Goal: Book appointment/travel/reservation

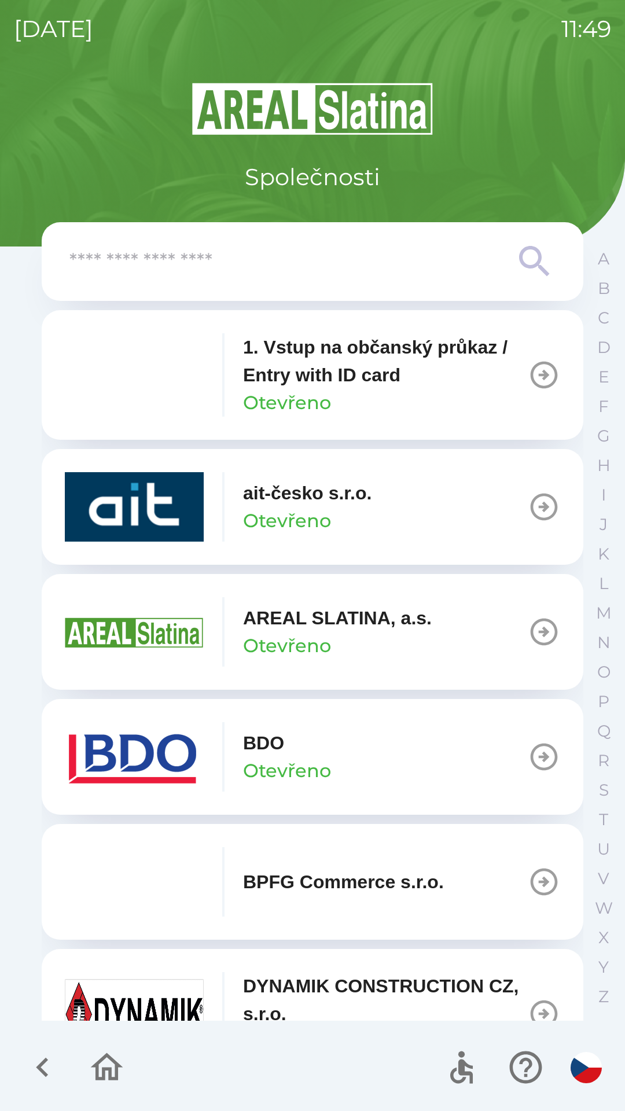
click at [115, 268] on input "text" at bounding box center [289, 262] width 440 height 32
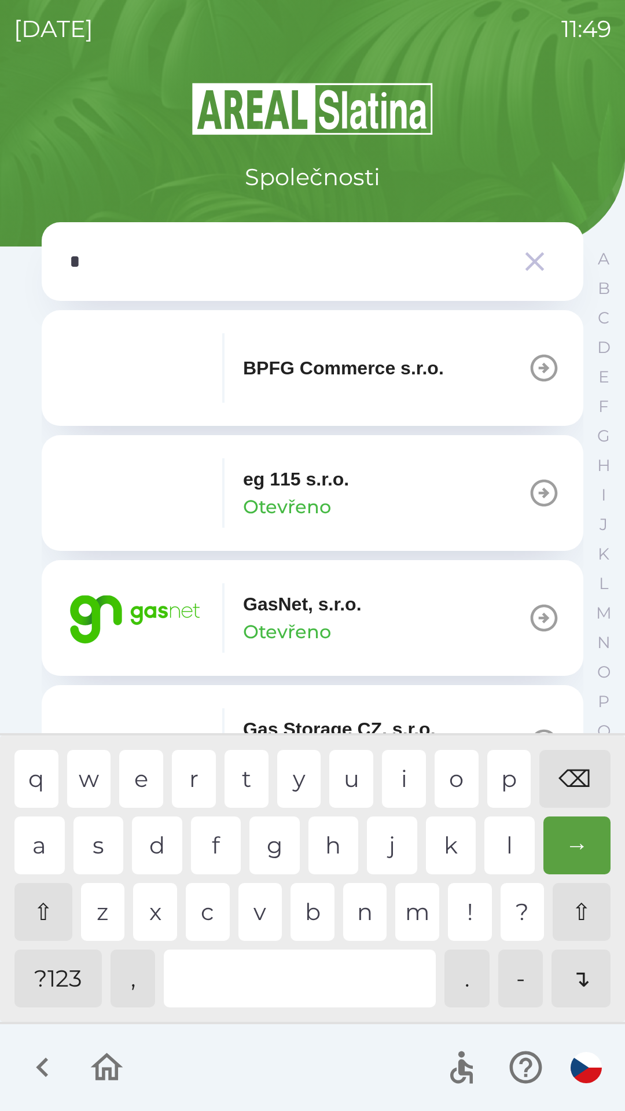
click at [273, 846] on div "g" at bounding box center [274, 845] width 50 height 58
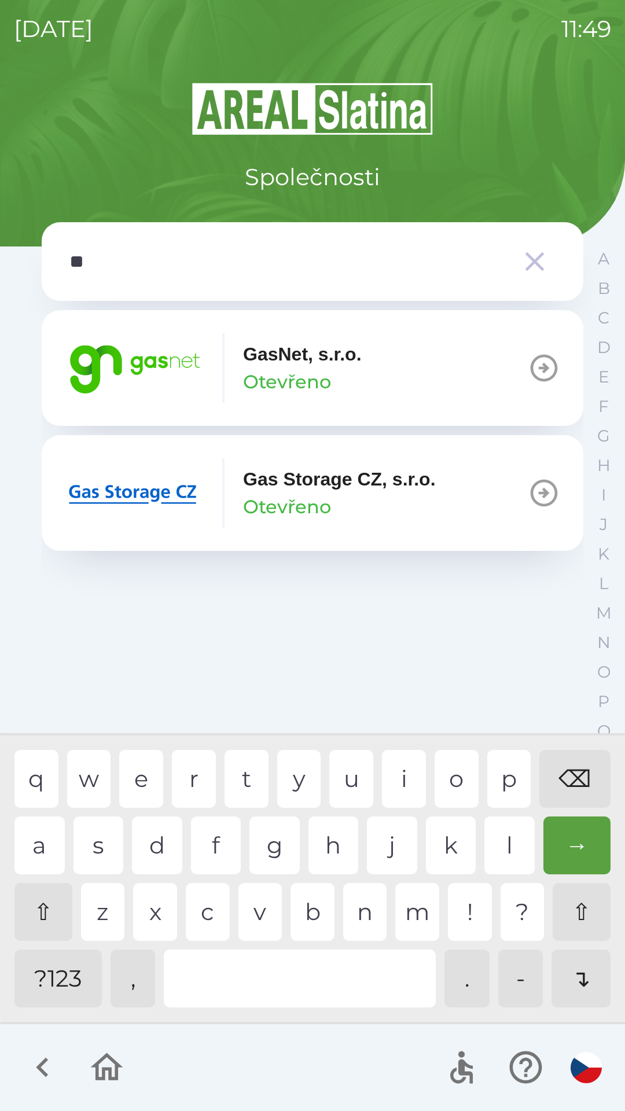
click at [49, 847] on div "a" at bounding box center [39, 845] width 50 height 58
type input "***"
click at [285, 485] on p "Gas Storage CZ, s.r.o." at bounding box center [339, 479] width 193 height 28
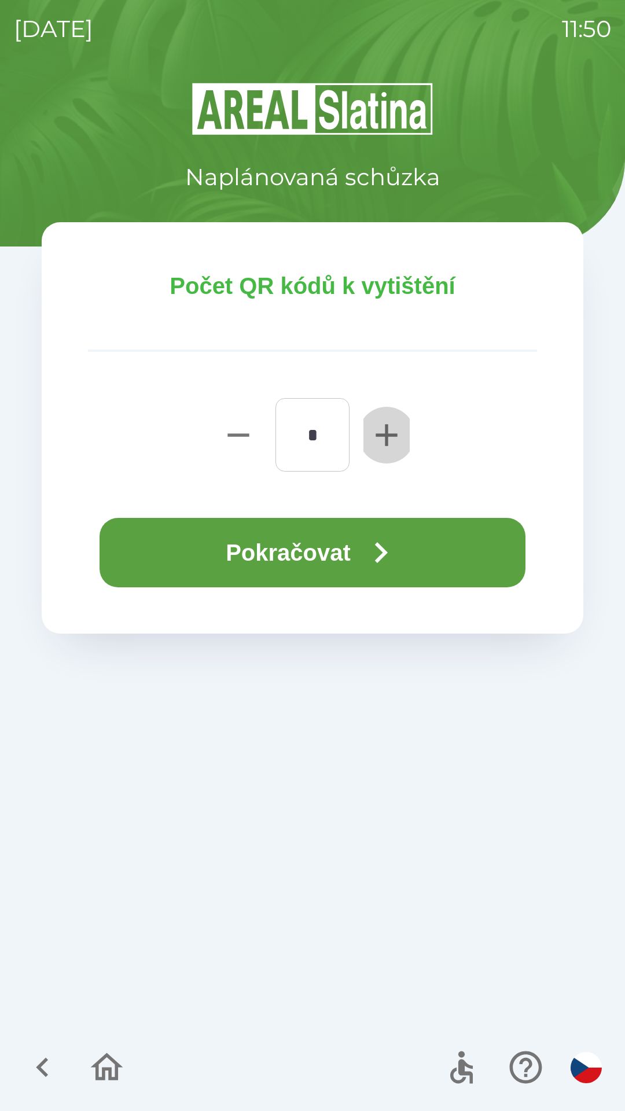
click at [386, 434] on icon "button" at bounding box center [385, 434] width 21 height 21
click at [379, 439] on icon "button" at bounding box center [386, 434] width 37 height 37
type input "*"
click at [326, 558] on button "Pokračovat" at bounding box center [312, 552] width 426 height 69
